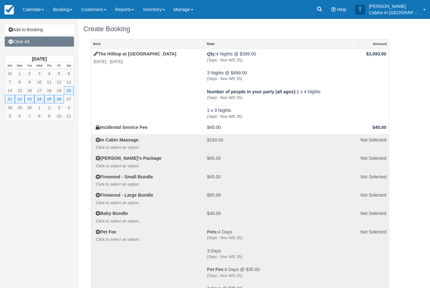
click at [59, 44] on link "Clear All" at bounding box center [39, 41] width 69 height 10
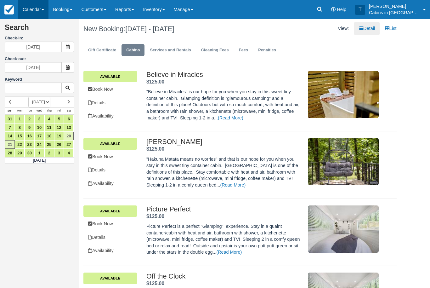
click at [40, 8] on link "Calendar" at bounding box center [33, 9] width 30 height 19
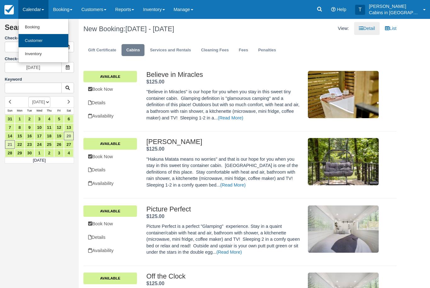
click at [57, 45] on link "Customer" at bounding box center [44, 41] width 50 height 14
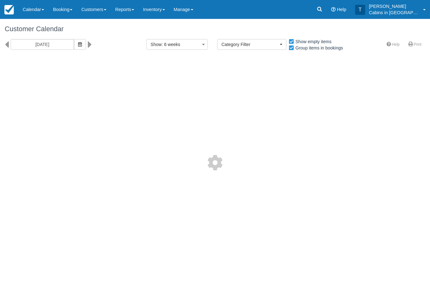
select select
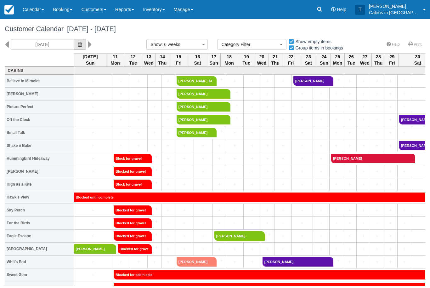
click at [74, 43] on button "button" at bounding box center [80, 44] width 12 height 11
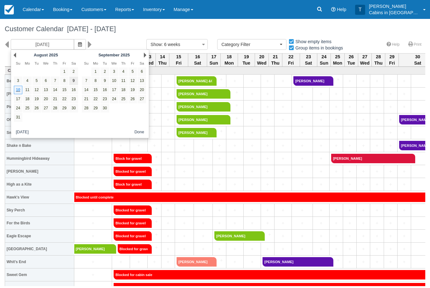
click at [74, 82] on link "9" at bounding box center [73, 80] width 8 height 8
type input "08/09/25"
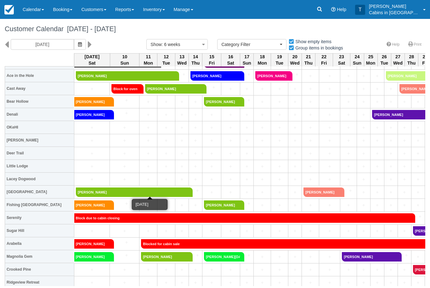
scroll to position [341, 0]
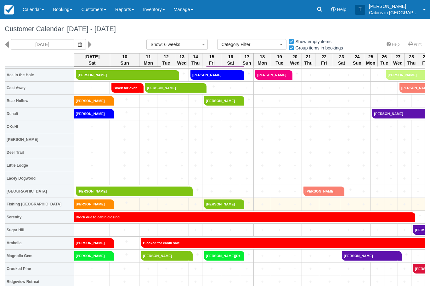
click at [106, 205] on link "[PERSON_NAME]" at bounding box center [92, 203] width 36 height 9
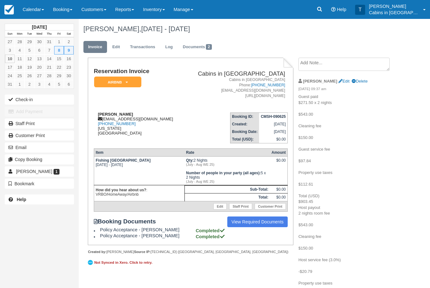
click at [99, 113] on strong "[PERSON_NAME]" at bounding box center [115, 114] width 35 height 5
copy strong "[PERSON_NAME]"
